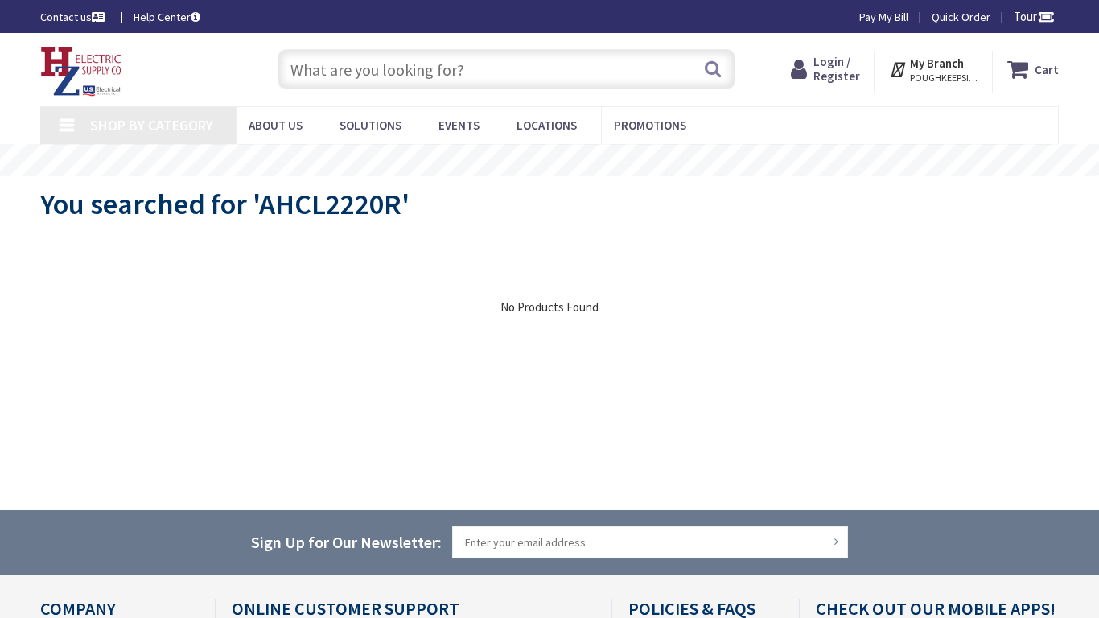
type input "[PERSON_NAME][GEOGRAPHIC_DATA], [GEOGRAPHIC_DATA]"
